Goal: Check status: Check status

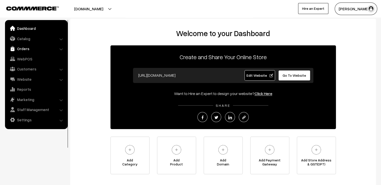
click at [32, 47] on link "Orders" at bounding box center [36, 48] width 60 height 9
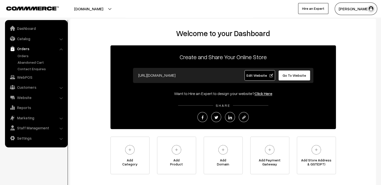
click at [32, 47] on link "Orders" at bounding box center [36, 48] width 60 height 9
click at [24, 55] on link "Orders" at bounding box center [41, 55] width 50 height 5
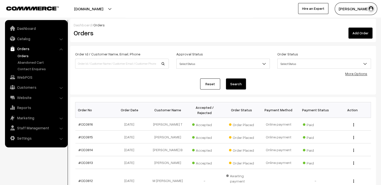
scroll to position [125, 0]
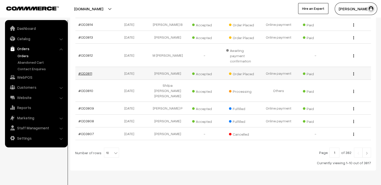
click at [86, 71] on link "#OD3811" at bounding box center [85, 73] width 14 height 4
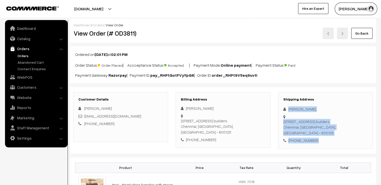
drag, startPoint x: 286, startPoint y: 105, endPoint x: 332, endPoint y: 146, distance: 60.9
click at [335, 149] on div "Shipping Address [PERSON_NAME] [STREET_ADDRESS] [PHONE_NUMBER]" at bounding box center [325, 120] width 95 height 57
copy div "[PERSON_NAME][STREET_ADDRESS] [PHONE_NUMBER]"
